Goal: Transaction & Acquisition: Purchase product/service

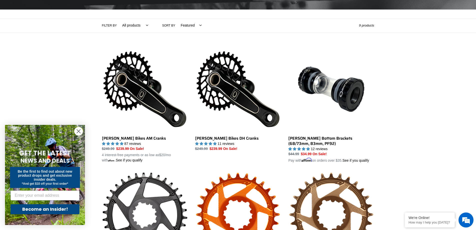
click at [133, 27] on select "All products Components Cranks" at bounding box center [134, 26] width 33 height 14
select select "/collections/cranks-chainrings/cranks"
click at [118, 19] on select "All products Components Cranks" at bounding box center [134, 26] width 33 height 14
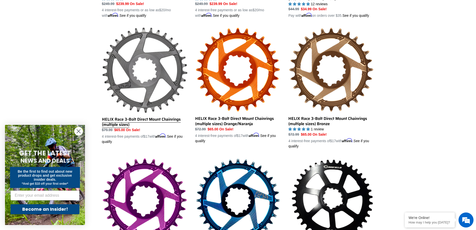
scroll to position [206, 0]
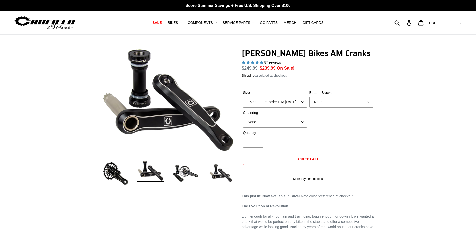
select select "highest-rating"
click at [293, 103] on select "150mm - pre-order ETA 9/30/25 155mm - pre-order ETA 9/30/25 160mm - pre-order E…" at bounding box center [275, 102] width 64 height 11
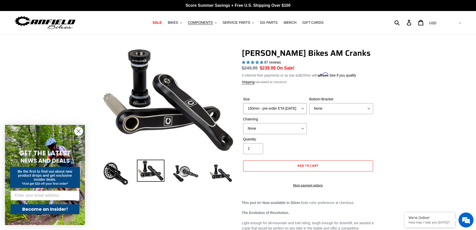
select select "160mm - pre-order ETA 9/30/25"
click at [243, 103] on select "150mm - pre-order ETA 9/30/25 155mm - pre-order ETA 9/30/25 160mm - pre-order E…" at bounding box center [275, 108] width 64 height 11
click at [337, 111] on select "None BSA Threaded 68/73mm Press Fit PF92" at bounding box center [342, 108] width 64 height 11
click at [265, 134] on div "Size 150mm - pre-order ETA 9/30/25 155mm - pre-order ETA 9/30/25 160mm - pre-or…" at bounding box center [308, 117] width 133 height 40
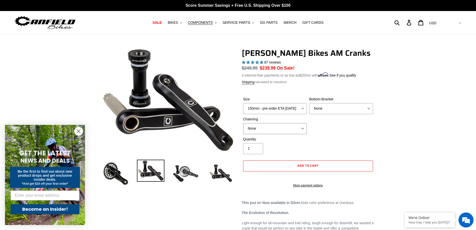
click at [272, 129] on select "None 30t Round (Boost 148) 30t Oval (Boost 148) 32t Round (Boost 148) 32t Oval …" at bounding box center [275, 128] width 64 height 11
click at [339, 135] on div "Size 150mm - pre-order ETA 9/30/25 155mm - pre-order ETA 9/30/25 160mm - pre-or…" at bounding box center [308, 117] width 133 height 40
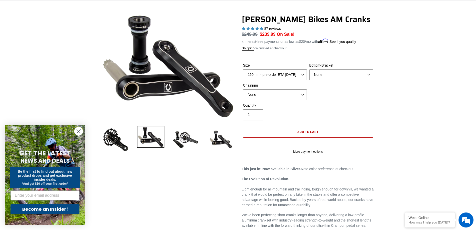
scroll to position [25, 0]
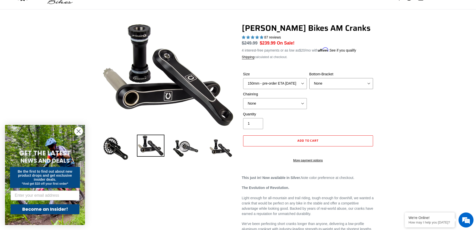
click at [322, 86] on select "None BSA Threaded 68/73mm Press Fit PF92" at bounding box center [342, 83] width 64 height 11
click at [349, 88] on select "None BSA Threaded 68/73mm Press Fit PF92" at bounding box center [342, 83] width 64 height 11
click at [348, 81] on select "None BSA Threaded 68/73mm Press Fit PF92" at bounding box center [342, 83] width 64 height 11
select select "BSA Threaded 68/73mm"
click at [310, 78] on select "None BSA Threaded 68/73mm Press Fit PF92" at bounding box center [342, 83] width 64 height 11
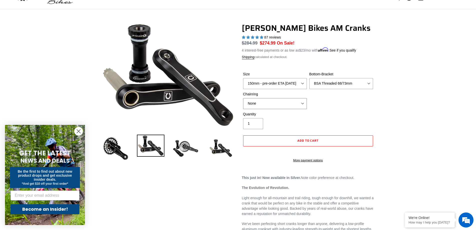
click at [295, 104] on select "None 30t Round (Boost 148) 30t Oval (Boost 148) 32t Round (Boost 148) 32t Oval …" at bounding box center [275, 103] width 64 height 11
click at [349, 120] on div "Quantity 1" at bounding box center [308, 122] width 133 height 20
click at [263, 103] on select "None 30t Round (Boost 148) 30t Oval (Boost 148) 32t Round (Boost 148) 32t Oval …" at bounding box center [275, 103] width 64 height 11
select select "32t Round (Boost 148)"
click at [243, 98] on select "None 30t Round (Boost 148) 30t Oval (Boost 148) 32t Round (Boost 148) 32t Oval …" at bounding box center [275, 103] width 64 height 11
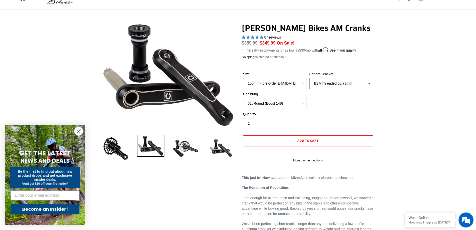
click at [304, 124] on div "Quantity 1" at bounding box center [275, 121] width 66 height 18
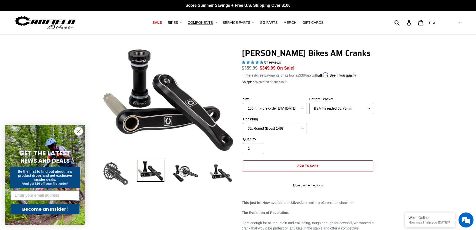
click at [113, 173] on img at bounding box center [116, 174] width 28 height 28
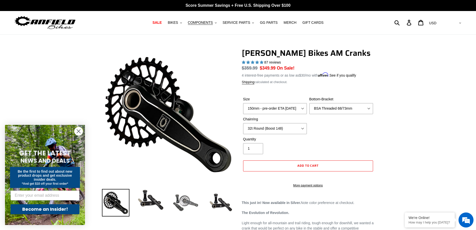
click at [184, 198] on img at bounding box center [186, 203] width 28 height 28
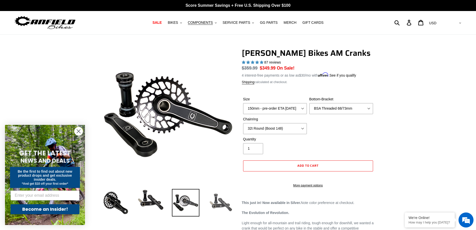
click at [221, 203] on img at bounding box center [221, 203] width 28 height 28
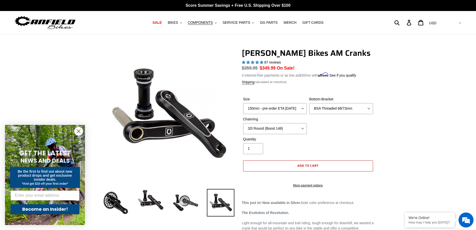
click at [324, 168] on button "Add to cart" at bounding box center [308, 165] width 130 height 11
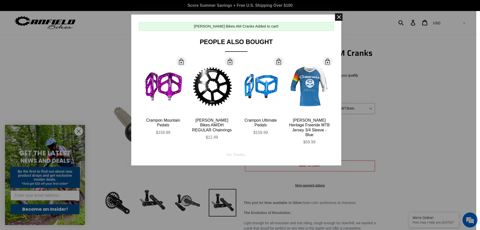
click at [337, 17] on span at bounding box center [339, 17] width 8 height 8
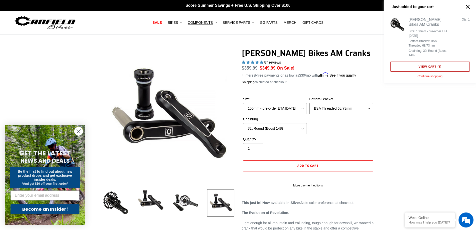
click at [428, 67] on link "View cart ( 1 )" at bounding box center [431, 67] width 80 height 10
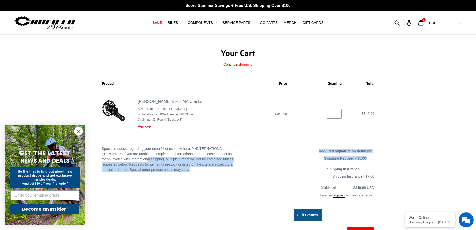
drag, startPoint x: 148, startPoint y: 157, endPoint x: 244, endPoint y: 171, distance: 97.0
click at [244, 171] on div "Special requests regarding your order? Let us know here. ***INTERNATIONAL SHIPP…" at bounding box center [235, 204] width 280 height 117
click at [207, 181] on textarea "Special requests regarding your order? Let us know here. ***INTERNATIONAL SHIPP…" at bounding box center [168, 183] width 133 height 14
click at [212, 178] on textarea "Special requests regarding your order? Let us know here. ***INTERNATIONAL SHIPP…" at bounding box center [168, 183] width 133 height 14
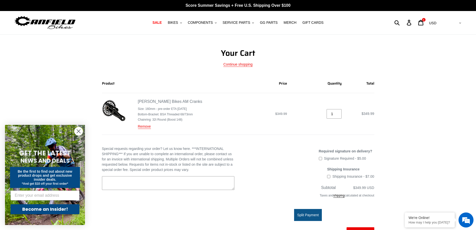
click at [221, 163] on label "Special requests regarding your order? Let us know here. ***INTERNATIONAL SHIPP…" at bounding box center [168, 159] width 133 height 26
click at [221, 176] on textarea "Special requests regarding your order? Let us know here. ***INTERNATIONAL SHIPP…" at bounding box center [168, 183] width 133 height 14
click at [124, 113] on img at bounding box center [114, 111] width 24 height 24
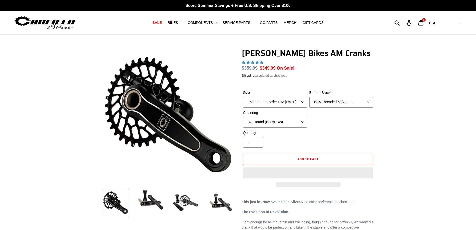
select select "highest-rating"
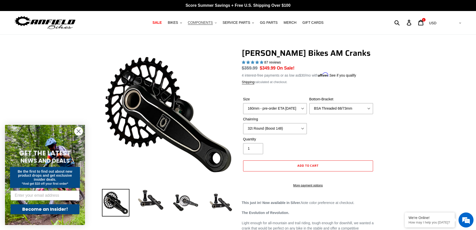
click at [207, 23] on span "COMPONENTS" at bounding box center [200, 23] width 25 height 4
drag, startPoint x: 244, startPoint y: 24, endPoint x: 227, endPoint y: 31, distance: 18.9
click at [242, 24] on span "SERVICE PARTS" at bounding box center [237, 23] width 28 height 4
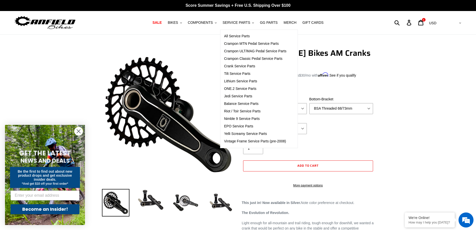
click at [208, 14] on nav "SALE BIKES .cls-1{fill:#231f20} SHOP ALL BIKES SHOP DEMO BIKES - On SALE Now! J…" at bounding box center [238, 22] width 225 height 23
click at [202, 20] on button "COMPONENTS .cls-1{fill:#231f20}" at bounding box center [203, 22] width 34 height 7
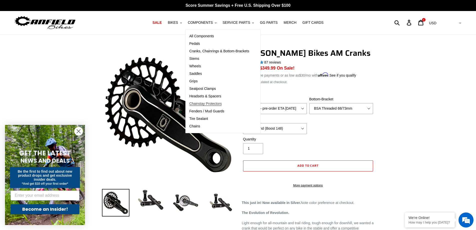
click at [207, 102] on span "Chainstay Protectors" at bounding box center [206, 104] width 33 height 4
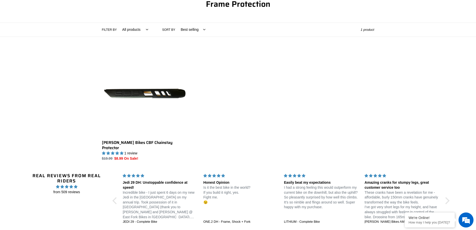
scroll to position [100, 0]
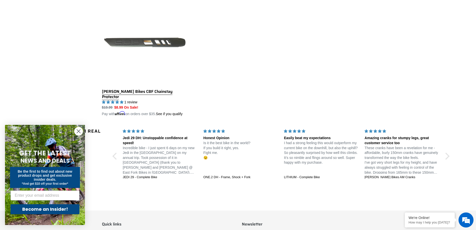
click at [155, 57] on link "Canfield Bikes CBF Chainstay Protector" at bounding box center [145, 57] width 86 height 117
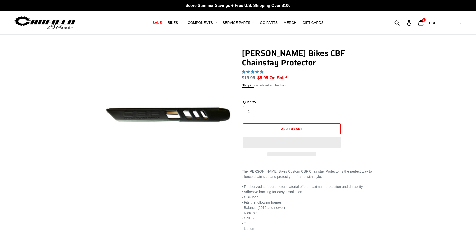
select select "highest-rating"
